Goal: Navigation & Orientation: Find specific page/section

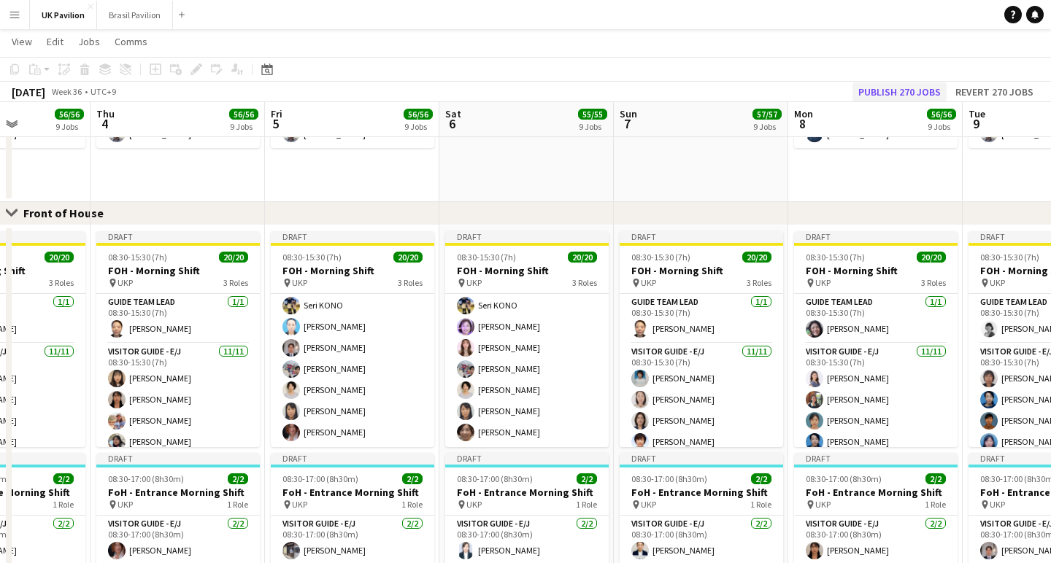
click at [855, 90] on button "Publish 270 jobs" at bounding box center [899, 91] width 94 height 19
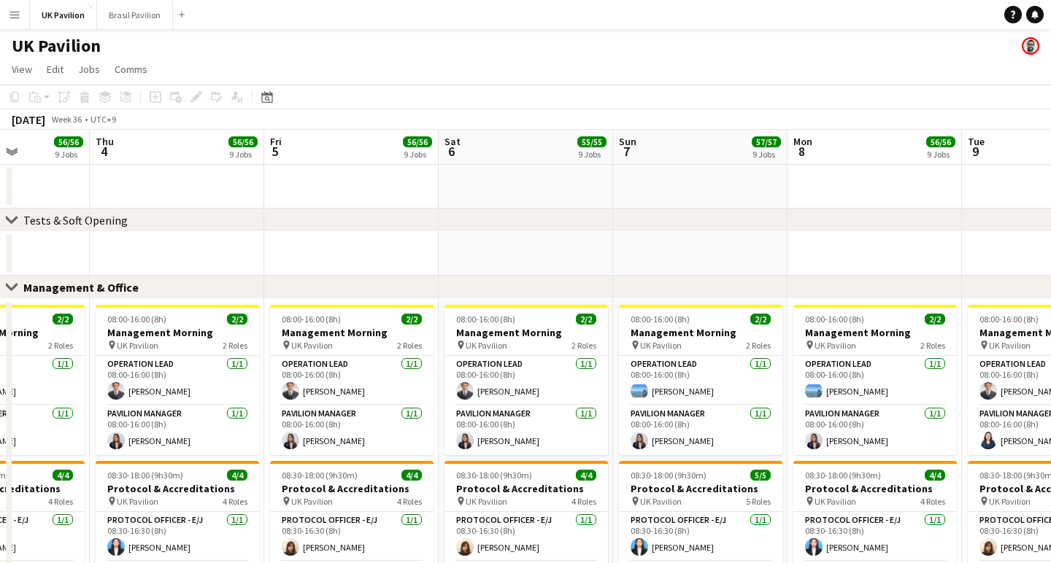
click at [15, 19] on app-icon "Menu" at bounding box center [15, 15] width 12 height 12
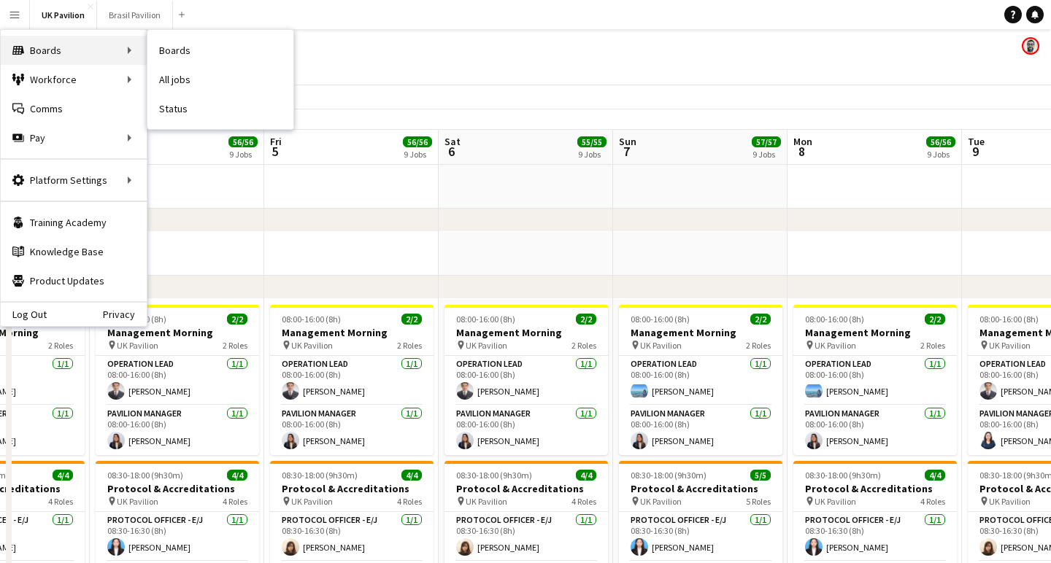
click at [38, 48] on div "Boards Boards" at bounding box center [74, 50] width 146 height 29
click at [38, 47] on div "Boards Boards" at bounding box center [74, 50] width 146 height 29
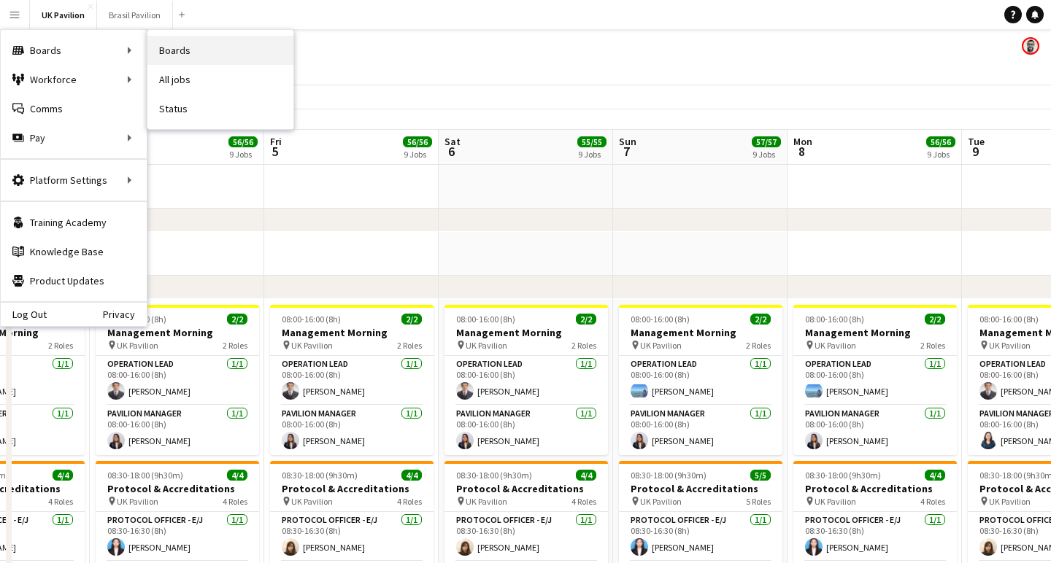
click at [187, 50] on link "Boards" at bounding box center [220, 50] width 146 height 29
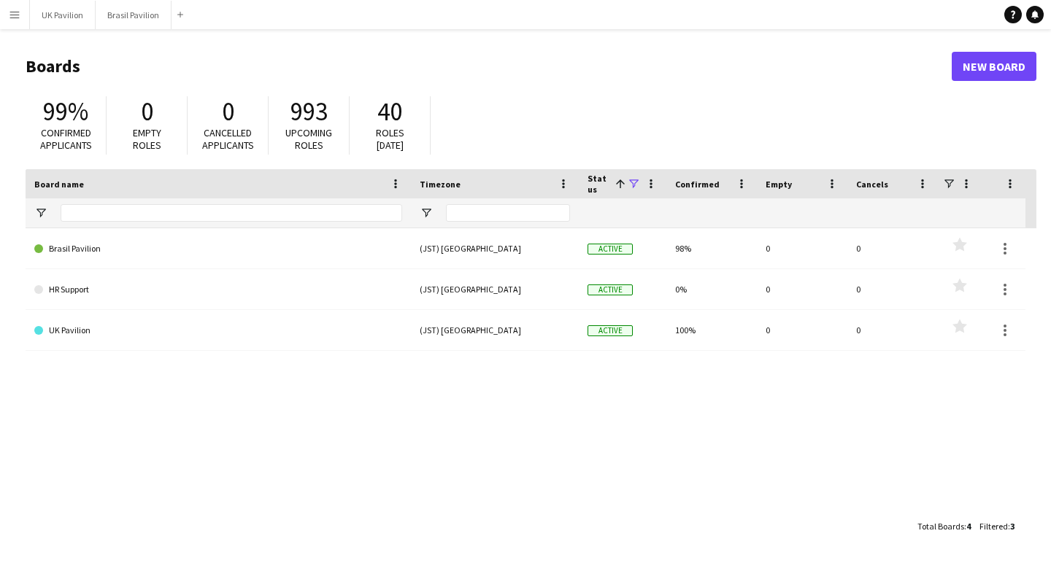
click at [20, 18] on button "Menu" at bounding box center [14, 14] width 29 height 29
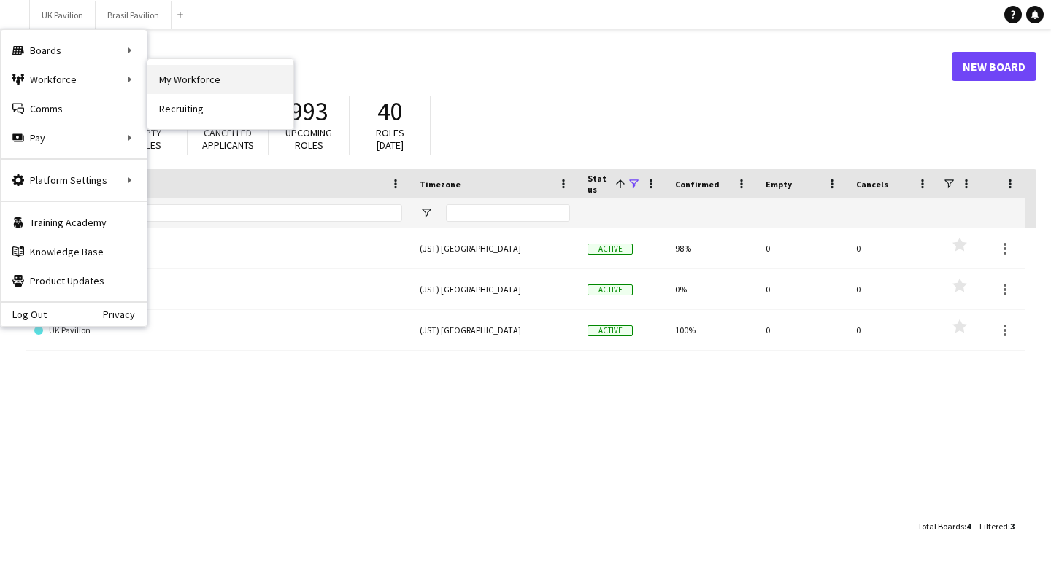
click at [212, 80] on link "My Workforce" at bounding box center [220, 79] width 146 height 29
